Goal: Task Accomplishment & Management: Manage account settings

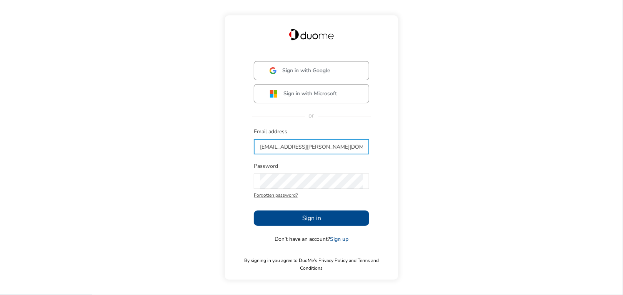
type input "[EMAIL_ADDRESS][PERSON_NAME][DOMAIN_NAME]"
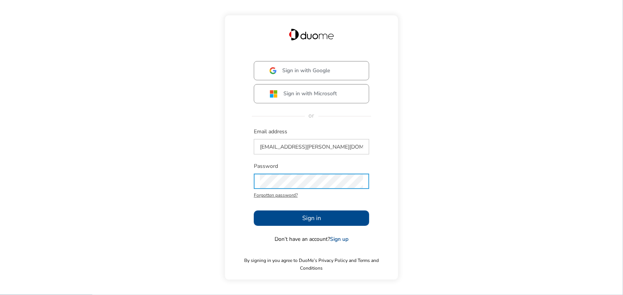
click at [291, 222] on button "Sign in" at bounding box center [311, 218] width 115 height 15
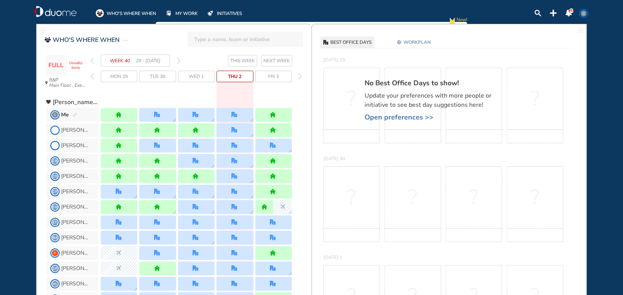
click at [239, 78] on span "Thu 2" at bounding box center [234, 77] width 13 height 8
click at [419, 43] on span "WORKPLAN" at bounding box center [416, 42] width 27 height 8
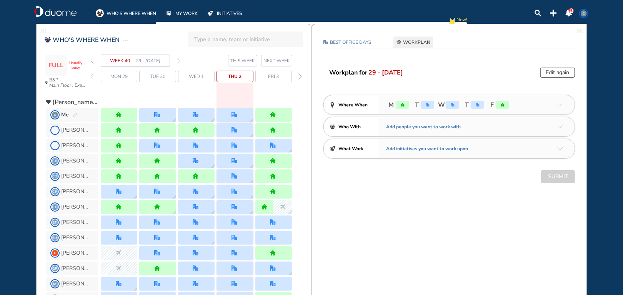
click at [475, 106] on img "office" at bounding box center [477, 105] width 4 height 4
click at [476, 105] on img "office" at bounding box center [477, 105] width 4 height 4
click at [552, 71] on button "Edit again" at bounding box center [557, 73] width 35 height 10
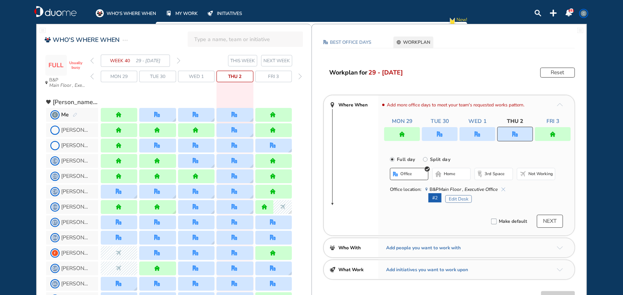
click at [511, 137] on div at bounding box center [515, 134] width 36 height 15
click at [447, 173] on span "home" at bounding box center [450, 174] width 12 height 6
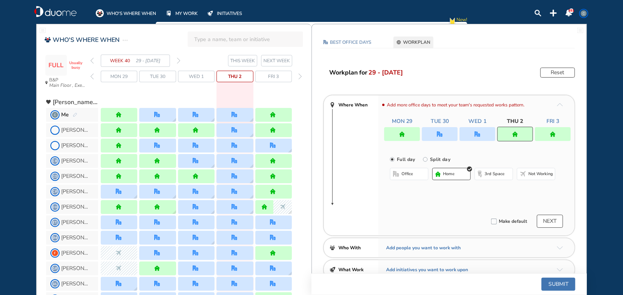
click at [556, 133] on div at bounding box center [553, 134] width 36 height 14
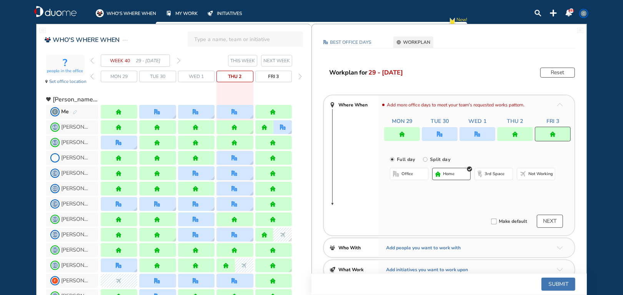
click at [405, 174] on span "office" at bounding box center [407, 174] width 12 height 6
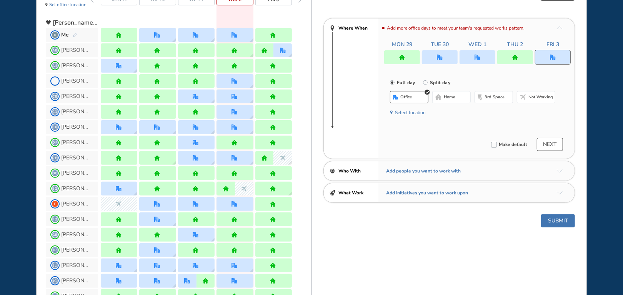
click at [556, 220] on button "Submit" at bounding box center [558, 220] width 34 height 13
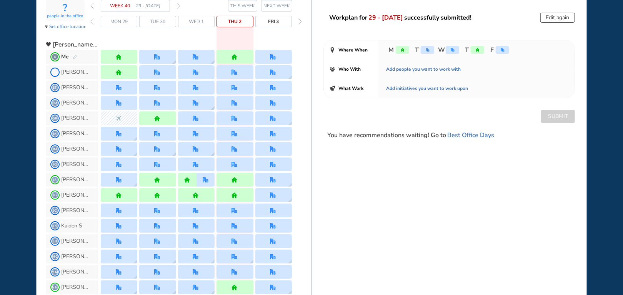
scroll to position [0, 0]
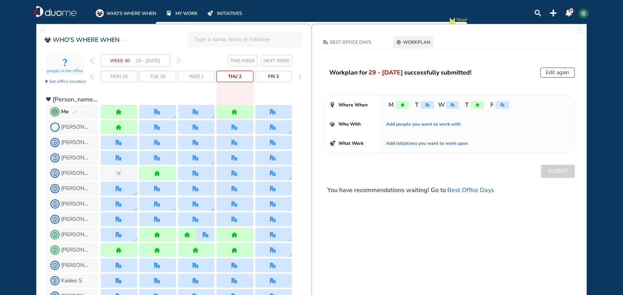
click at [276, 60] on span "NEXT WEEK" at bounding box center [276, 61] width 27 height 8
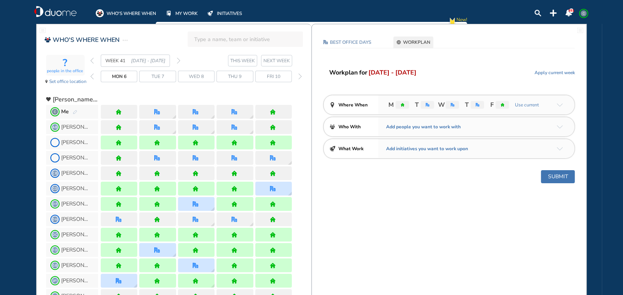
click at [415, 43] on span "WORKPLAN" at bounding box center [416, 42] width 27 height 8
click at [410, 44] on span "WORKPLAN" at bounding box center [416, 42] width 27 height 8
click at [116, 78] on span "Mon 6" at bounding box center [119, 77] width 15 height 8
click at [562, 105] on img "arrow-down-a5b4c4" at bounding box center [560, 104] width 6 height 3
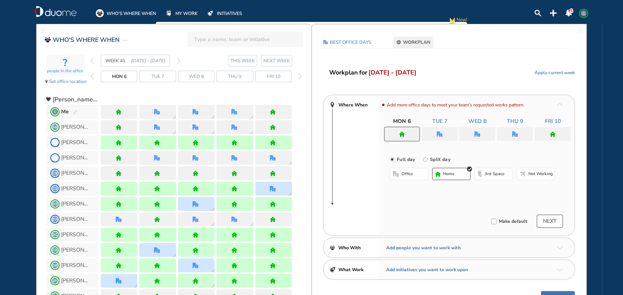
click at [402, 135] on img "home" at bounding box center [402, 134] width 6 height 6
click at [397, 134] on div at bounding box center [402, 134] width 36 height 15
click at [407, 174] on span "office" at bounding box center [407, 174] width 12 height 6
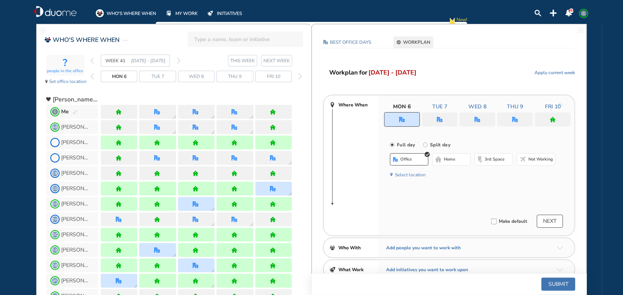
click at [439, 120] on img "office" at bounding box center [440, 120] width 6 height 6
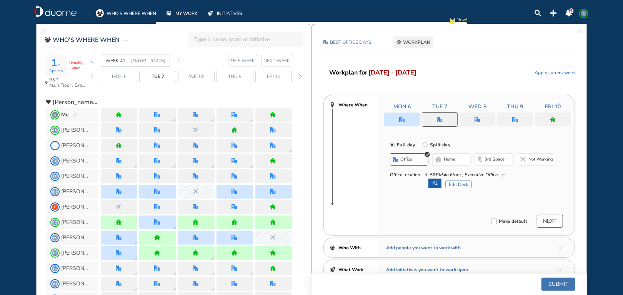
click at [446, 161] on span "home" at bounding box center [450, 159] width 12 height 6
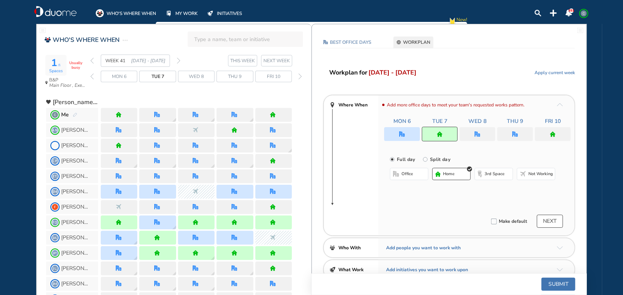
click at [557, 283] on button "Submit" at bounding box center [558, 284] width 34 height 13
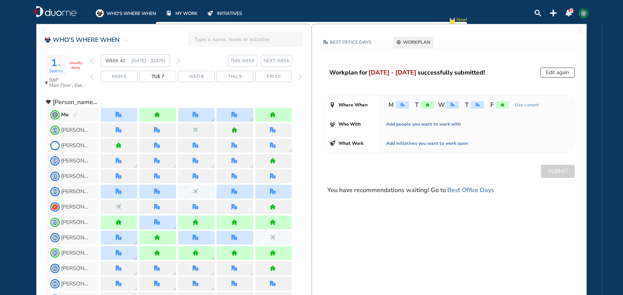
click at [272, 61] on span "NEXT WEEK" at bounding box center [276, 61] width 27 height 8
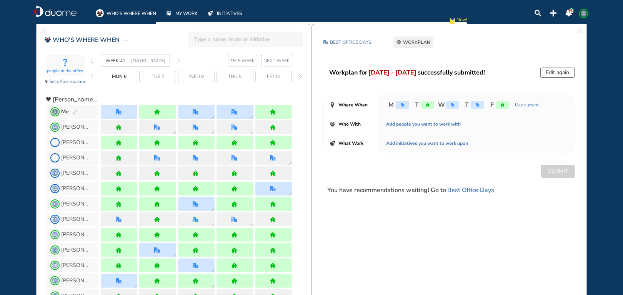
click at [272, 61] on span "NEXT WEEK" at bounding box center [276, 61] width 27 height 8
click at [273, 76] on span "Fri 10" at bounding box center [273, 77] width 13 height 8
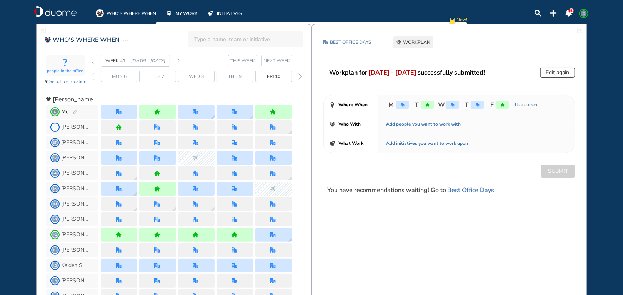
click at [280, 63] on span "NEXT WEEK" at bounding box center [276, 61] width 27 height 8
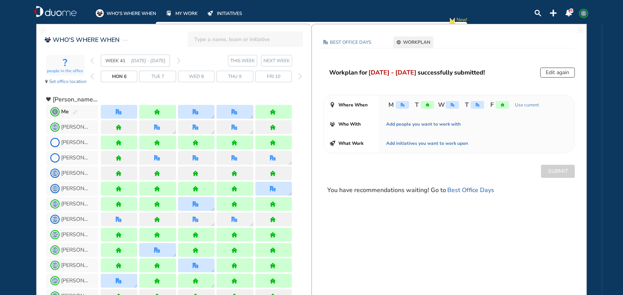
click at [276, 76] on span "Fri 10" at bounding box center [273, 77] width 13 height 8
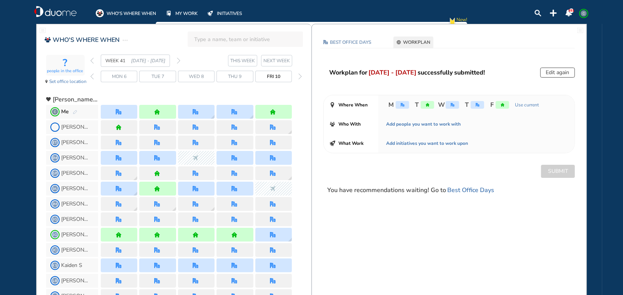
click at [299, 77] on img "forward day" at bounding box center [299, 76] width 3 height 6
